Goal: Find specific page/section: Find specific page/section

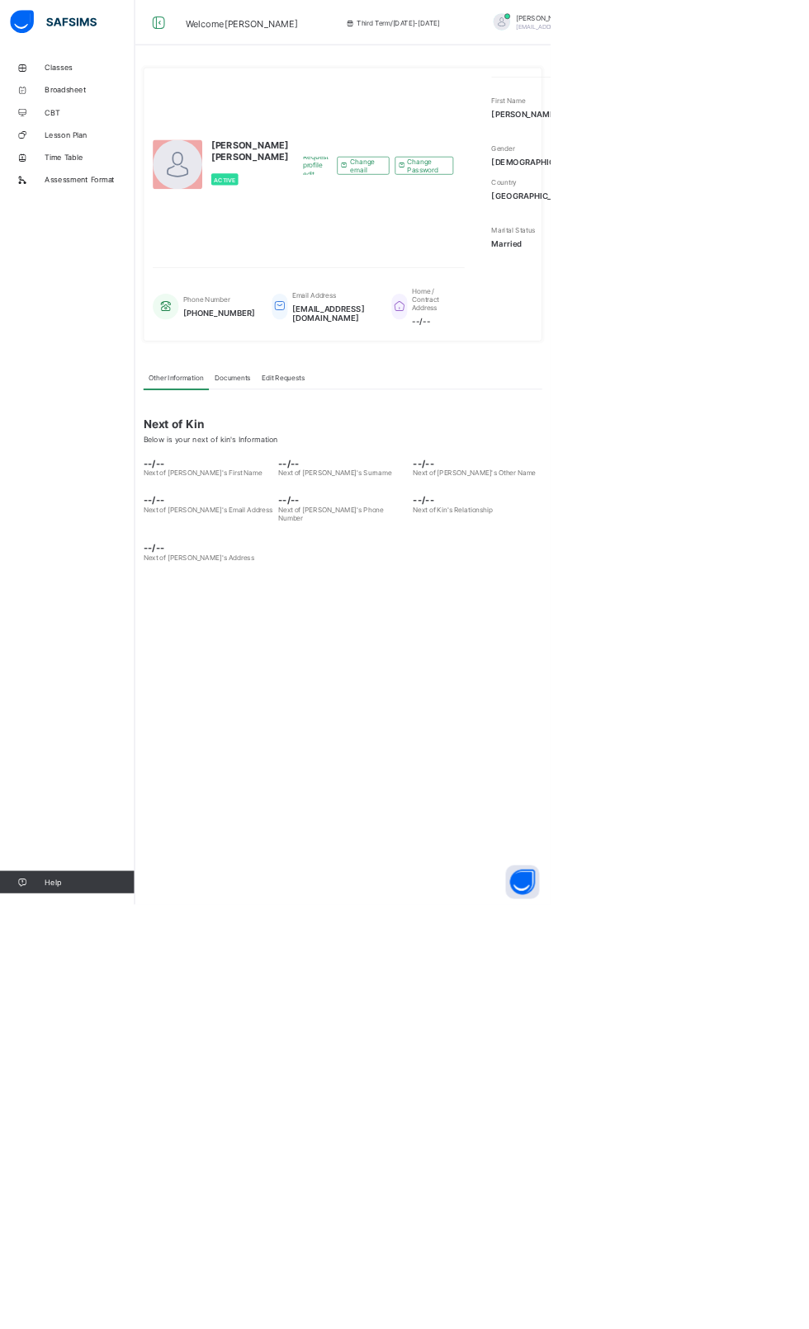
click at [84, 215] on link "Time Table" at bounding box center [99, 231] width 198 height 33
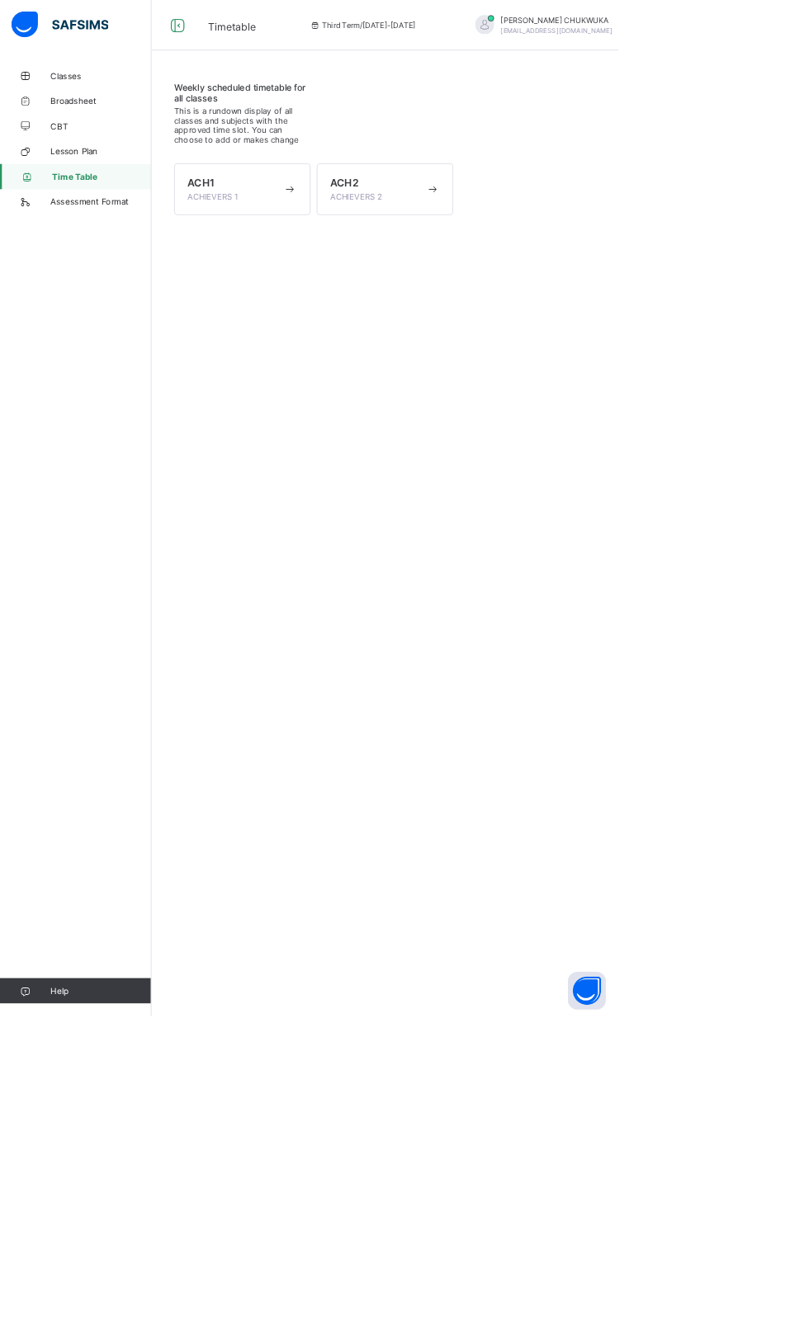
click at [490, 240] on div "ACH2 ACHIEVERS 2" at bounding box center [494, 247] width 125 height 33
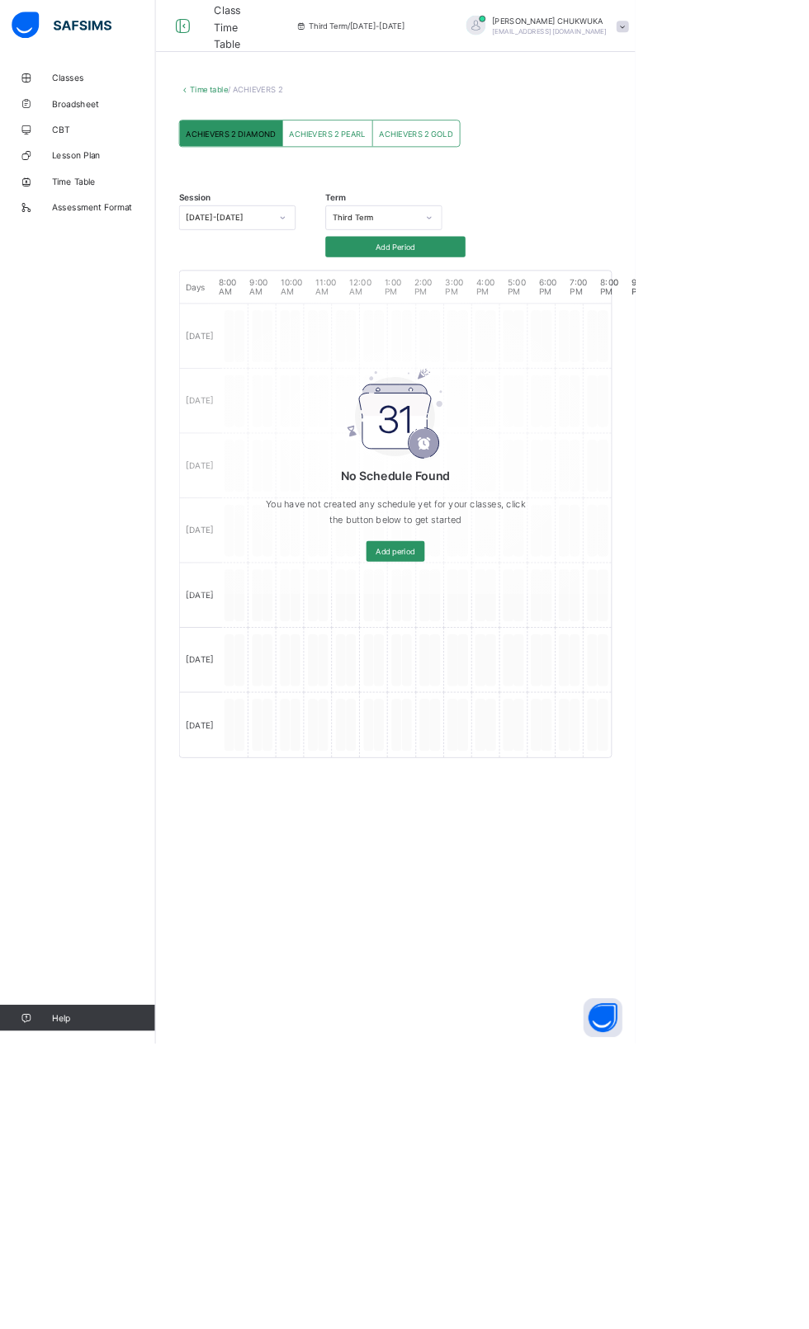
click at [77, 176] on link "CBT" at bounding box center [99, 165] width 198 height 33
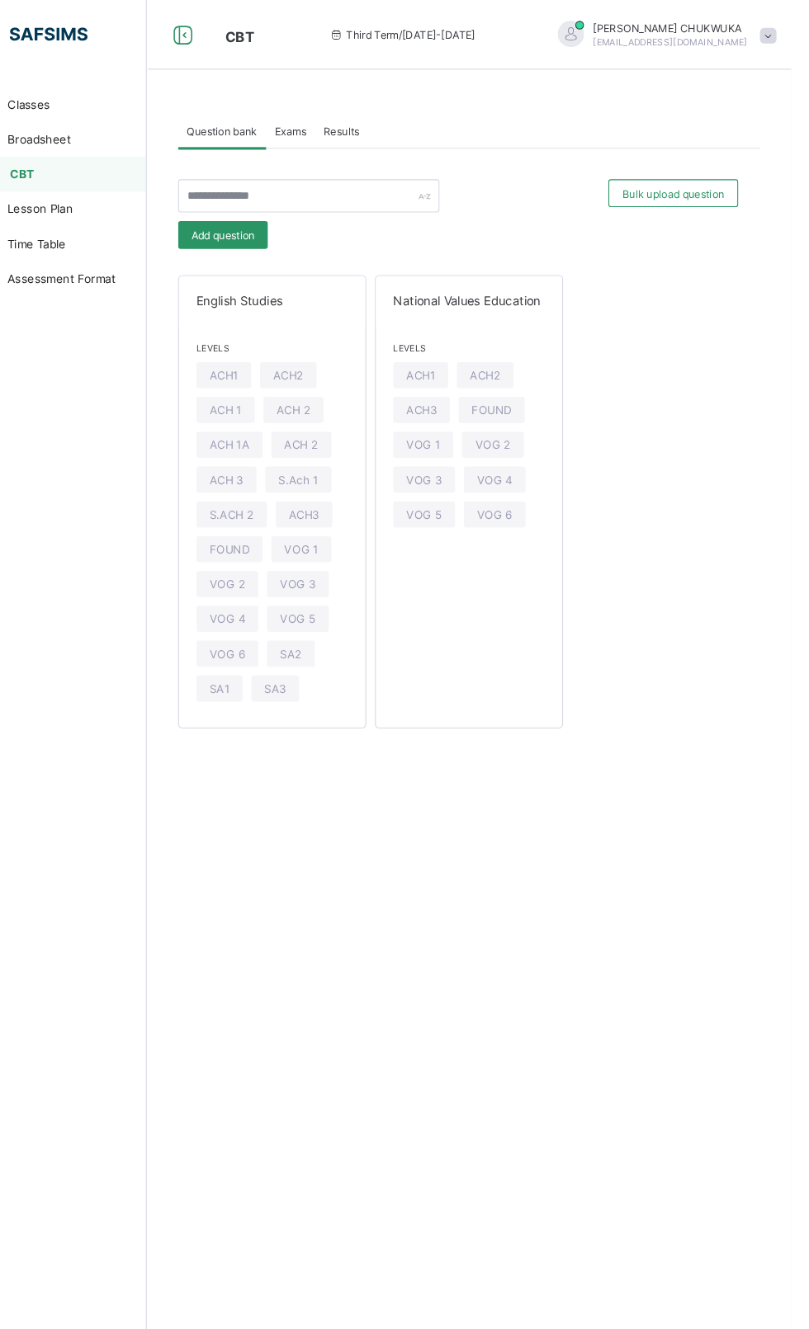
click at [335, 416] on span "ACH 2" at bounding box center [344, 422] width 32 height 12
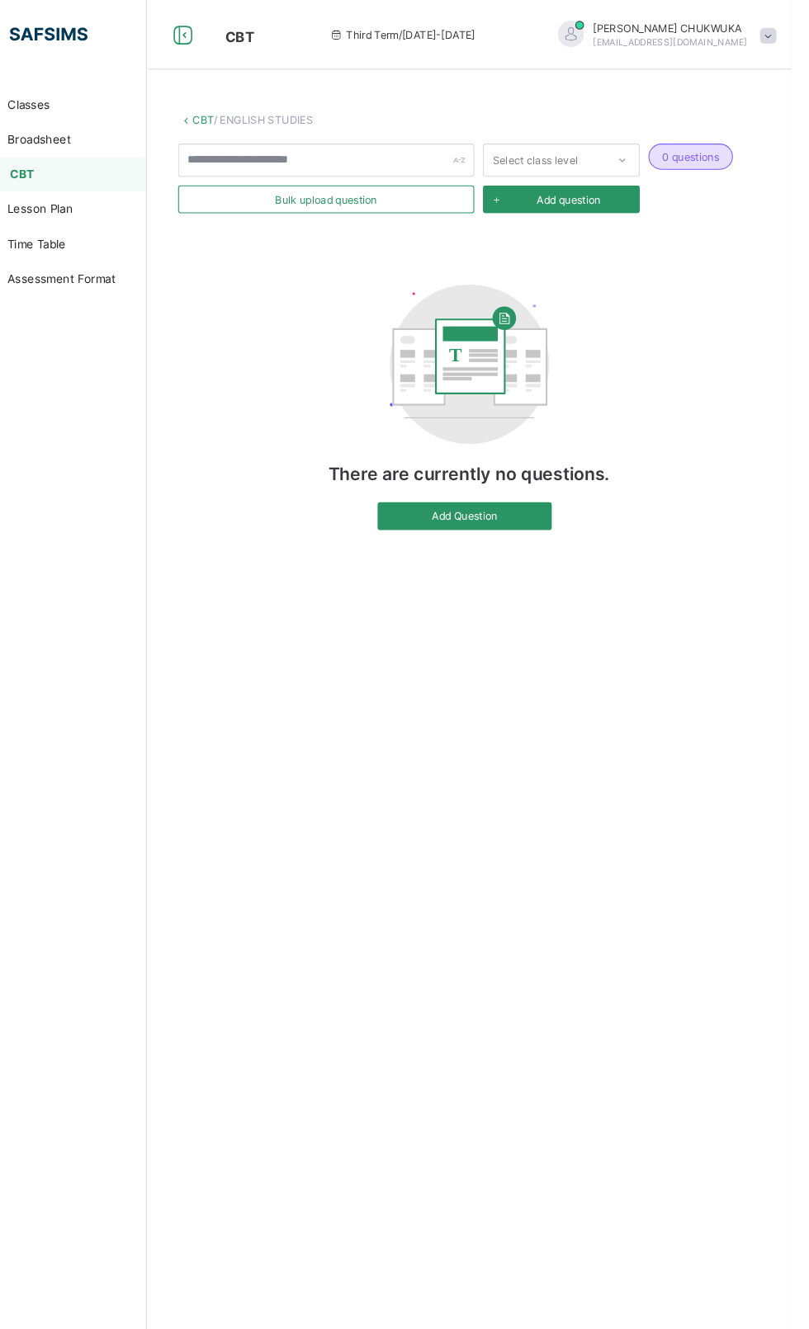
click at [114, 192] on span "Lesson Plan" at bounding box center [132, 197] width 132 height 13
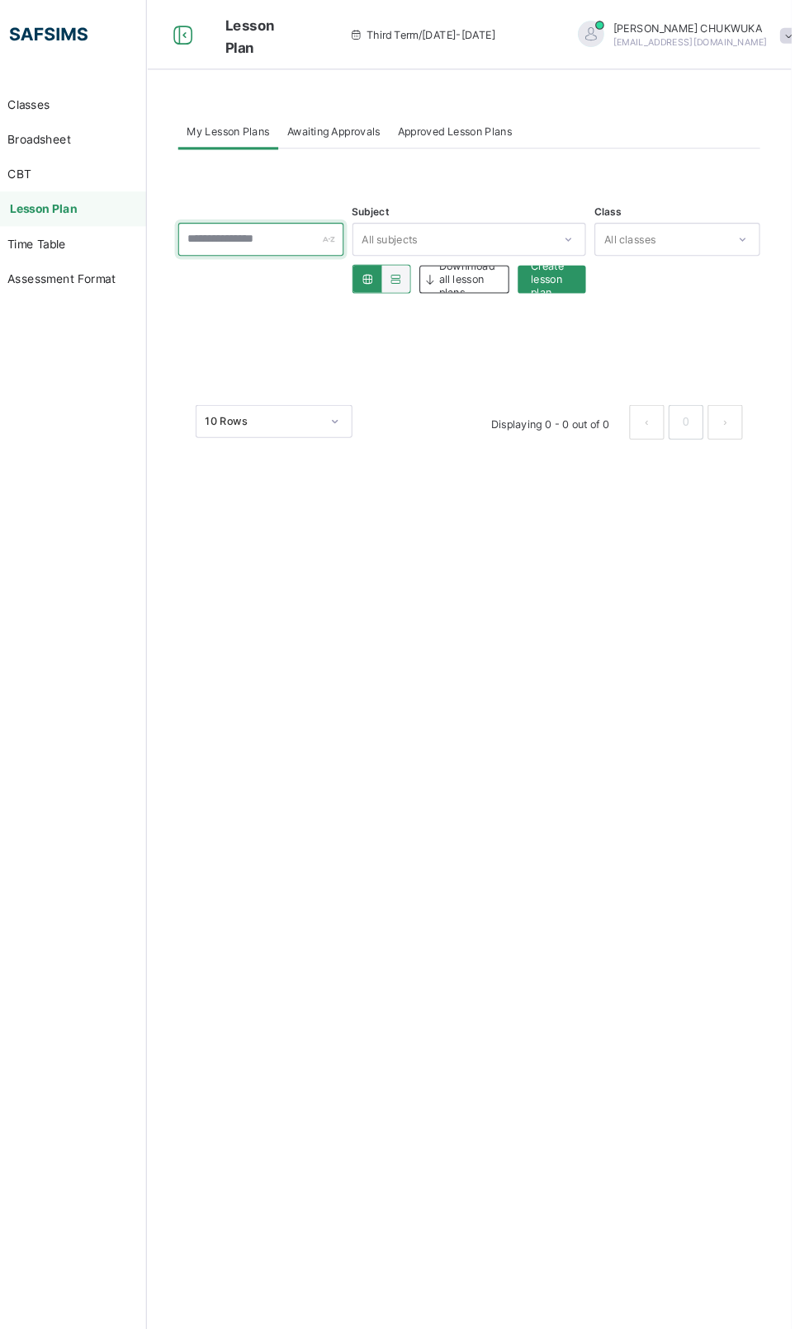
click at [279, 227] on input "text" at bounding box center [306, 226] width 157 height 31
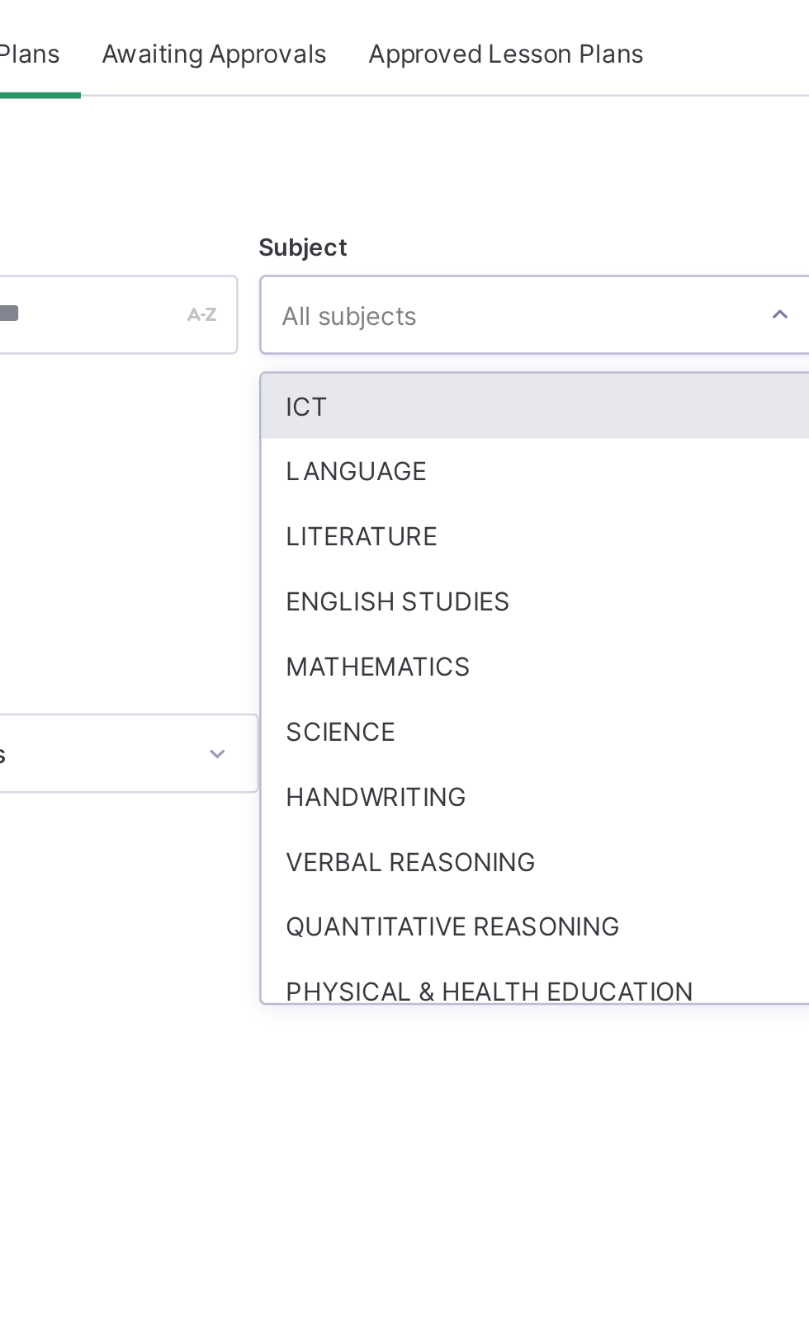
click at [417, 285] on div "LANGUAGE" at bounding box center [504, 289] width 220 height 26
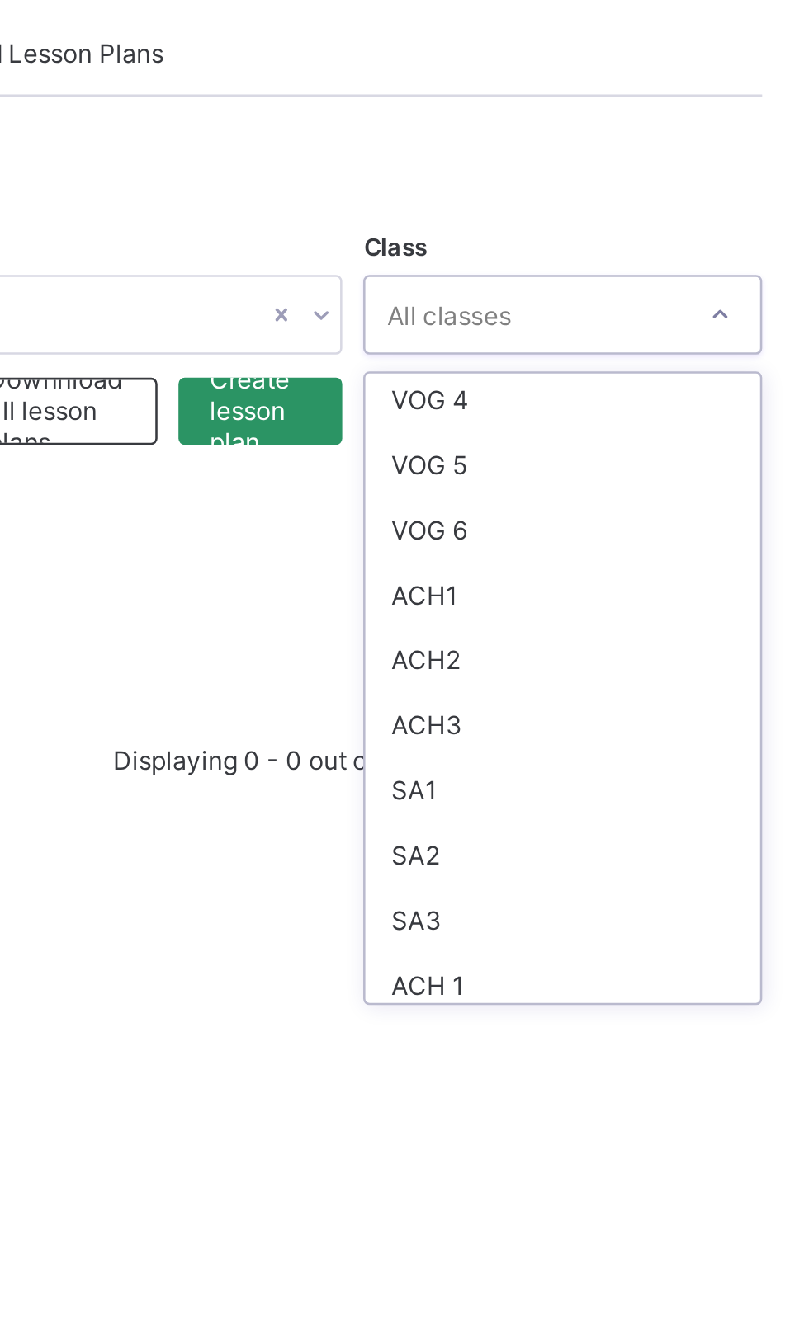
scroll to position [339, 0]
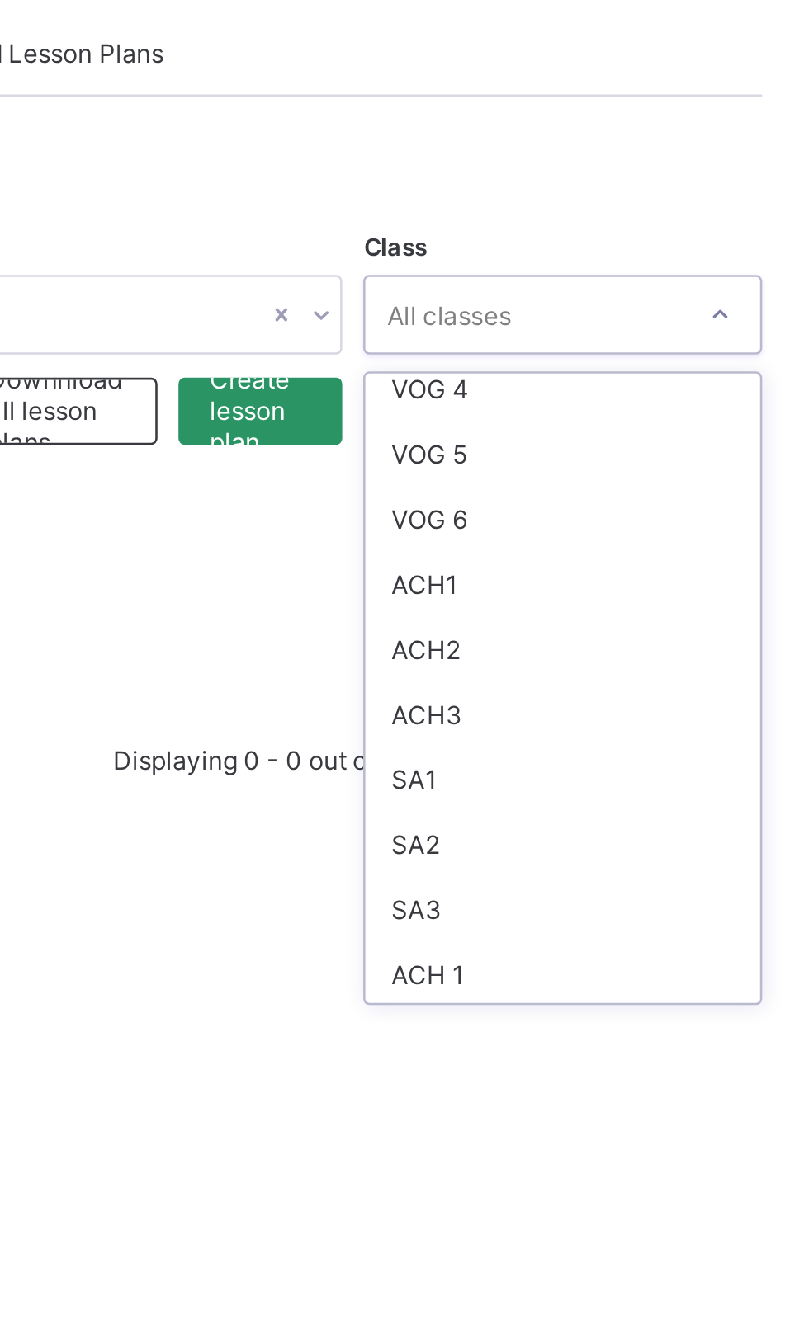
click at [647, 347] on div "ACH2" at bounding box center [700, 359] width 155 height 26
